Goal: Information Seeking & Learning: Learn about a topic

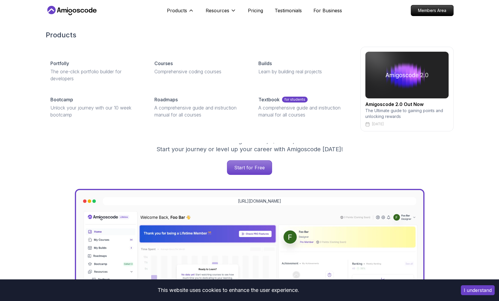
click at [172, 67] on link "Courses Comprehensive coding courses" at bounding box center [199, 67] width 99 height 24
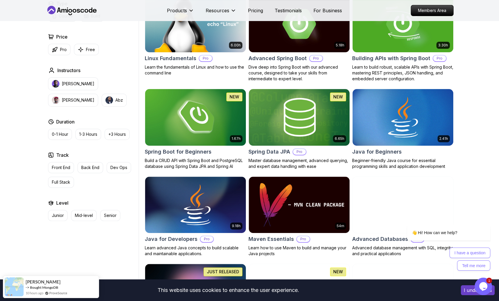
scroll to position [185, 0]
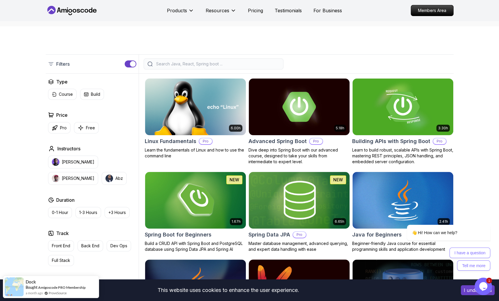
scroll to position [104, 0]
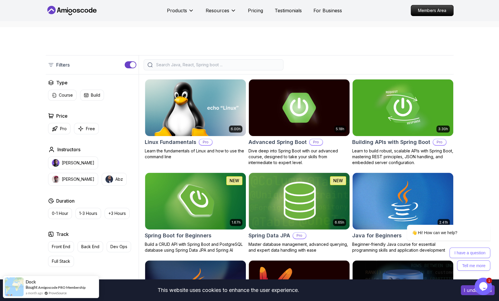
click at [235, 64] on input "search" at bounding box center [217, 65] width 125 height 6
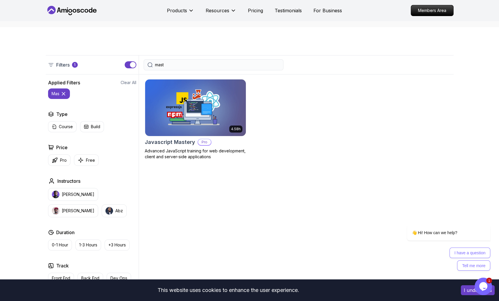
type input "maste"
